Goal: Submit feedback/report problem

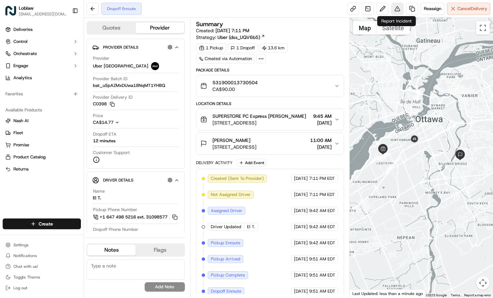
click at [394, 7] on button at bounding box center [397, 9] width 12 height 12
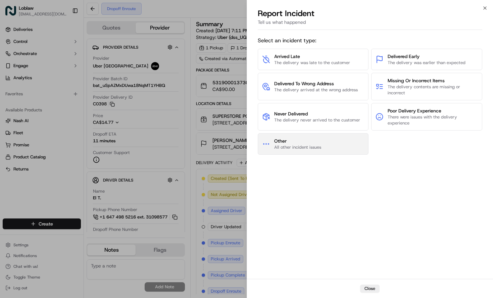
click at [301, 140] on span "Other" at bounding box center [297, 141] width 47 height 7
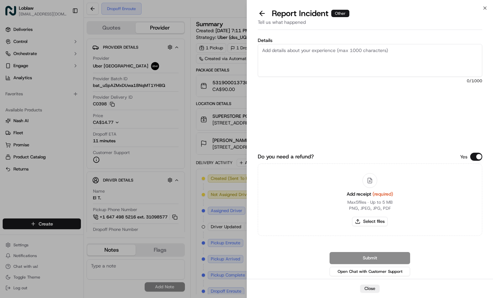
click at [308, 66] on textarea "Details" at bounding box center [370, 60] width 225 height 33
paste textarea "driver for [PERSON_NAME] 531900013730504 needs to be BANNED!! My loader came ba…"
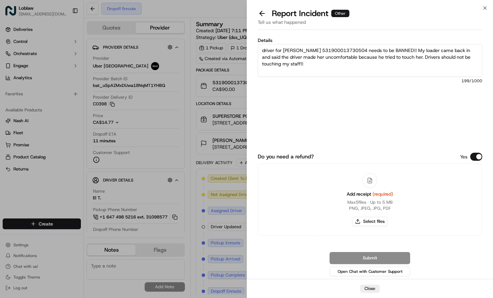
drag, startPoint x: 355, startPoint y: 49, endPoint x: 276, endPoint y: 50, distance: 79.2
click at [276, 50] on textarea "driver for [PERSON_NAME] 531900013730504 needs to be BANNED!! My loader came ba…" at bounding box center [370, 60] width 225 height 33
click at [334, 49] on textarea "driver needs to be BANNED!! My loader came back in and said the driver made her…" at bounding box center [370, 60] width 225 height 33
click at [402, 58] on textarea "driver needs to be BANNED!! [PERSON_NAME] came back in and said the driver made…" at bounding box center [370, 60] width 225 height 33
type textarea "driver needs to be BANNED!! [PERSON_NAME] came back in and said the driver made…"
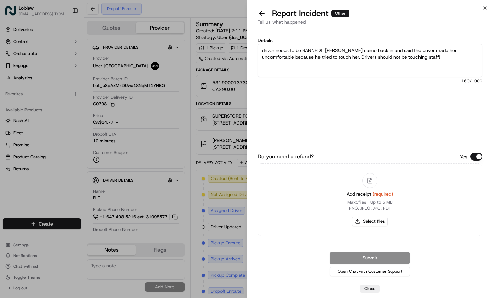
click at [474, 157] on button "Do you need a refund?" at bounding box center [476, 157] width 12 height 8
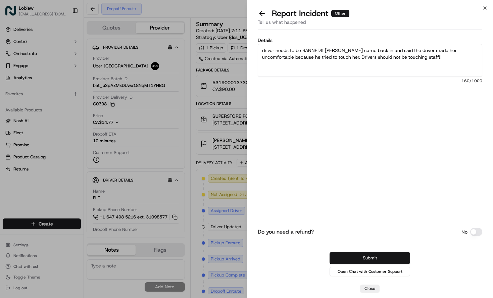
click at [391, 259] on button "Submit" at bounding box center [370, 258] width 81 height 12
